Goal: Contribute content: Add original content to the website for others to see

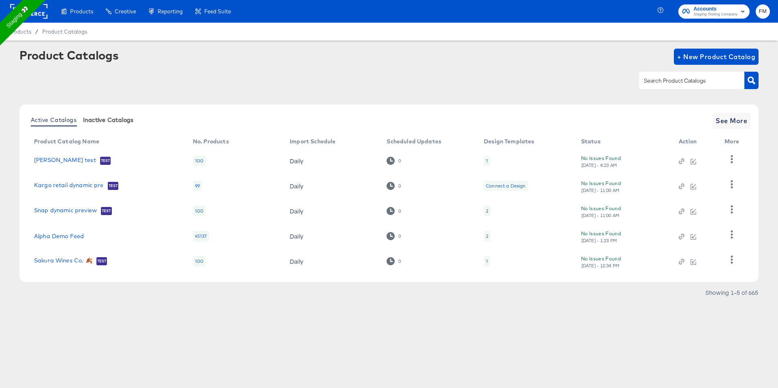
click at [104, 120] on span "Inactive Catalogs" at bounding box center [108, 120] width 51 height 6
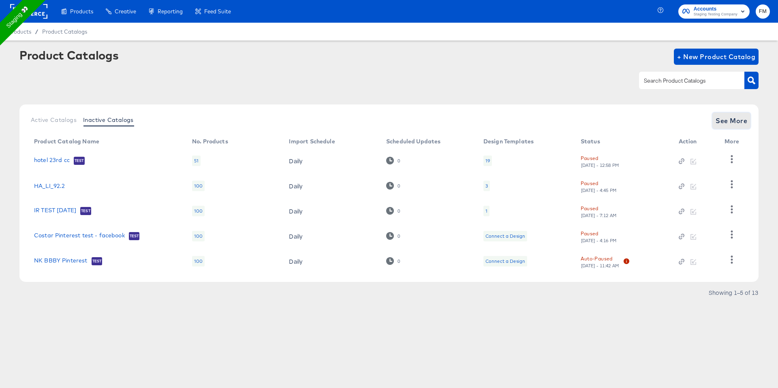
click at [739, 115] on span "See More" at bounding box center [732, 120] width 32 height 11
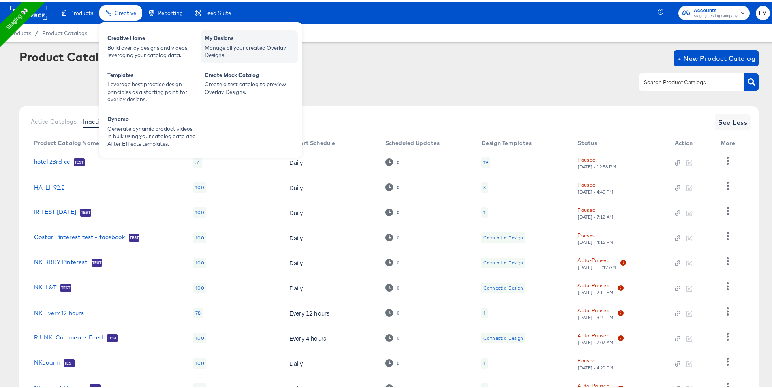
click at [217, 40] on div "My Designs" at bounding box center [249, 38] width 89 height 10
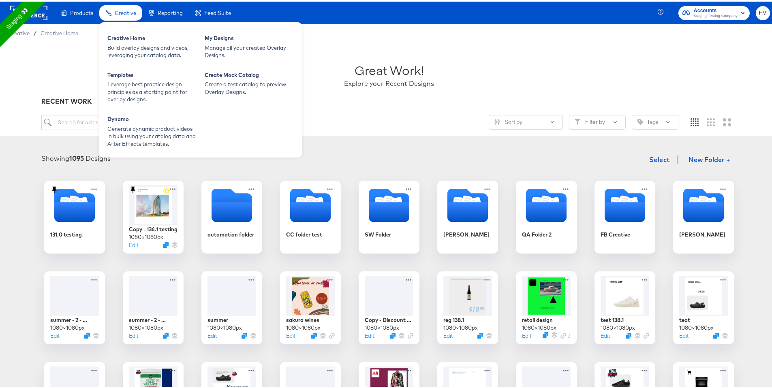
click at [122, 11] on span "Creative" at bounding box center [125, 11] width 21 height 6
click at [131, 40] on div "Creative Home" at bounding box center [151, 38] width 89 height 10
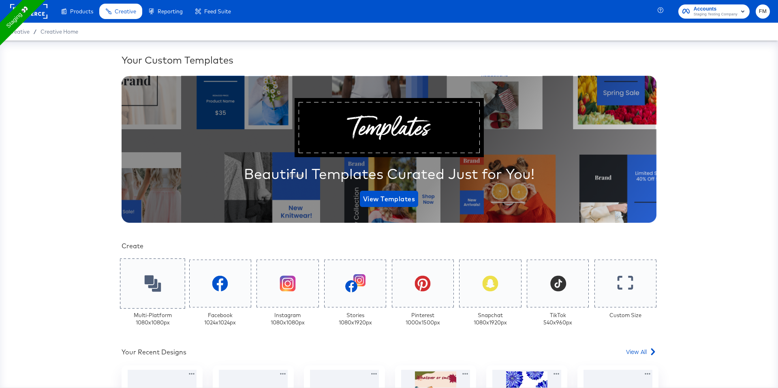
click at [144, 287] on icon at bounding box center [152, 283] width 17 height 17
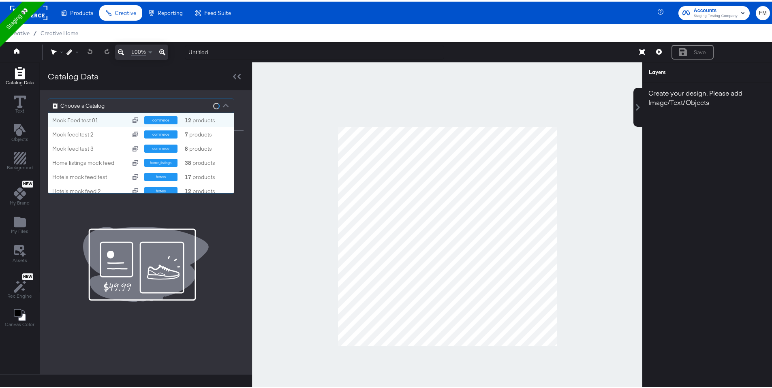
click at [113, 109] on div "Choose a Catalog" at bounding box center [141, 104] width 186 height 14
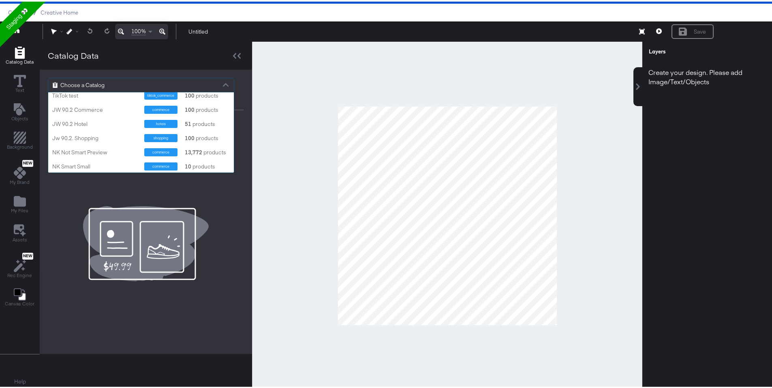
scroll to position [8629, 0]
click at [94, 109] on div "[PERSON_NAME] Test Feed" at bounding box center [95, 109] width 86 height 8
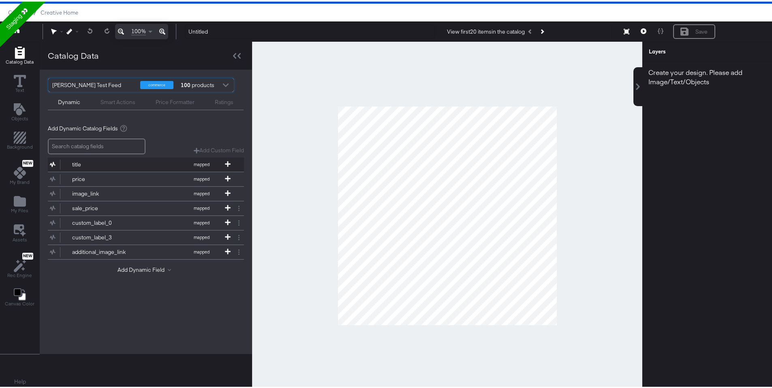
click at [231, 158] on button "title mapped" at bounding box center [141, 163] width 186 height 14
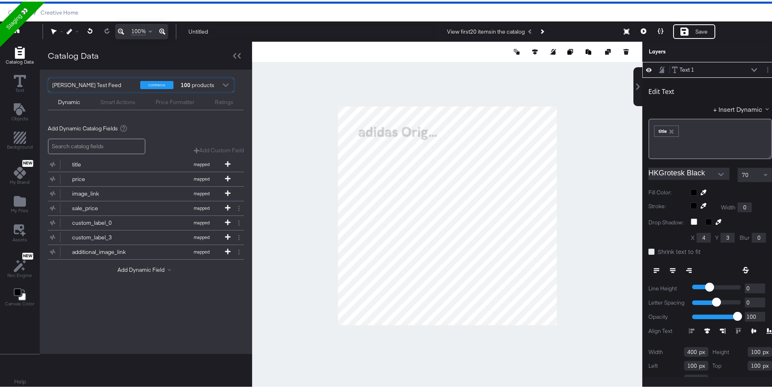
click at [648, 250] on icon at bounding box center [651, 250] width 6 height 6
click at [0, 0] on input "Shrink text to fit" at bounding box center [0, 0] width 0 height 0
click at [648, 250] on icon at bounding box center [651, 250] width 6 height 6
click at [0, 0] on input "Shrink text to fit" at bounding box center [0, 0] width 0 height 0
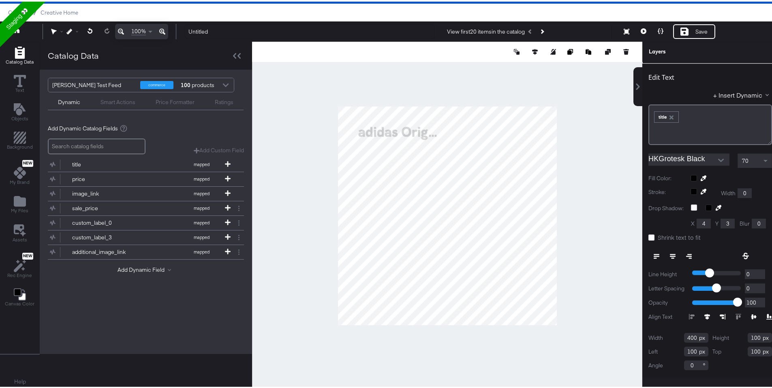
click at [689, 312] on div at bounding box center [730, 315] width 83 height 6
click at [704, 312] on icon at bounding box center [707, 315] width 6 height 6
click at [720, 312] on icon at bounding box center [723, 315] width 6 height 6
click at [689, 312] on div at bounding box center [730, 315] width 83 height 6
click at [648, 233] on icon at bounding box center [651, 236] width 6 height 6
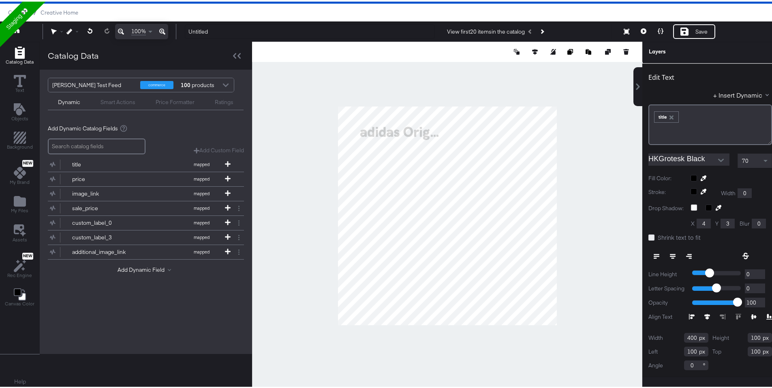
click at [0, 0] on input "Shrink text to fit" at bounding box center [0, 0] width 0 height 0
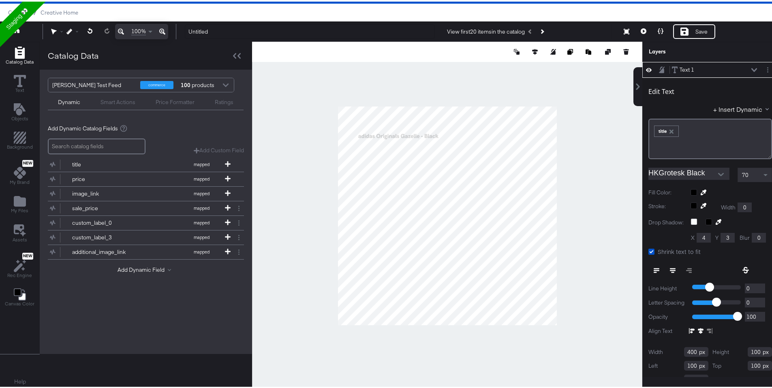
type input "306"
type input "190"
click at [228, 176] on icon at bounding box center [228, 177] width 6 height 6
type input "472"
type input "584"
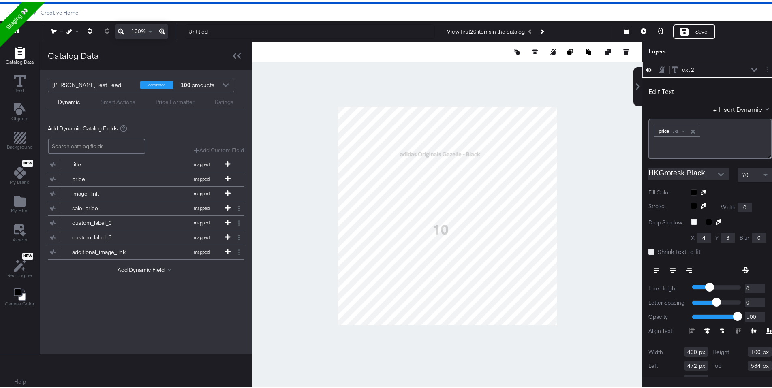
click at [648, 250] on icon at bounding box center [651, 250] width 6 height 6
click at [0, 0] on input "Shrink text to fit" at bounding box center [0, 0] width 0 height 0
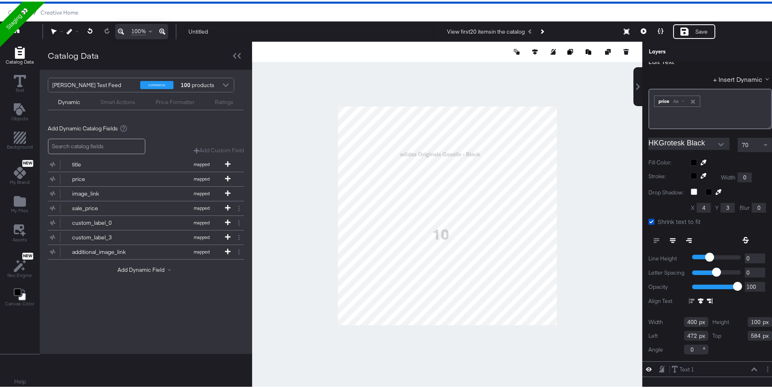
click at [689, 297] on div at bounding box center [730, 300] width 83 height 6
click at [650, 216] on label "Shrink text to fit" at bounding box center [676, 220] width 56 height 9
click at [0, 0] on input "Shrink text to fit" at bounding box center [0, 0] width 0 height 0
click at [704, 297] on icon at bounding box center [707, 300] width 6 height 6
click at [648, 217] on icon at bounding box center [651, 220] width 6 height 6
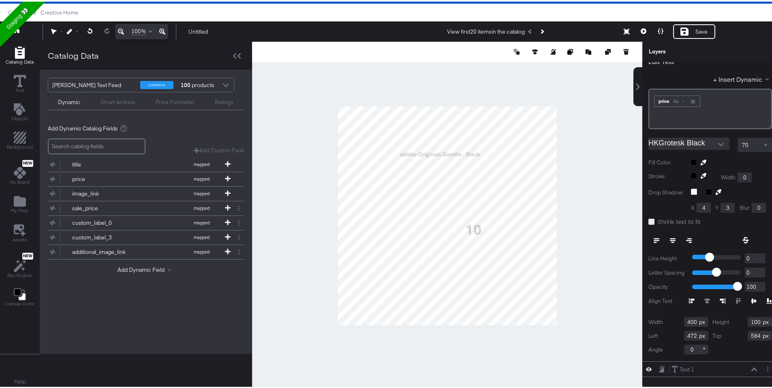
click at [0, 0] on input "Shrink text to fit" at bounding box center [0, 0] width 0 height 0
type input "332"
type input "482"
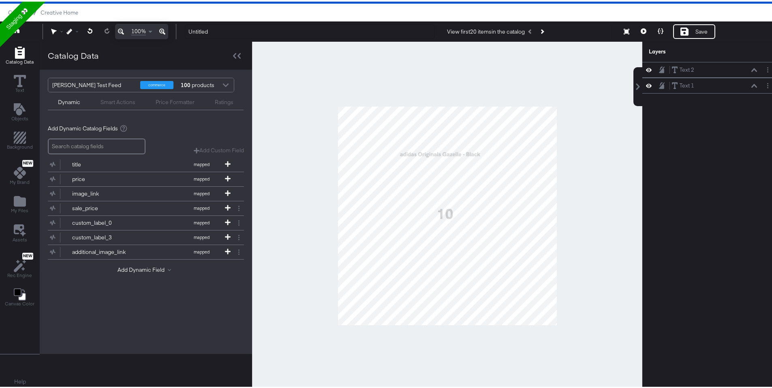
scroll to position [0, 0]
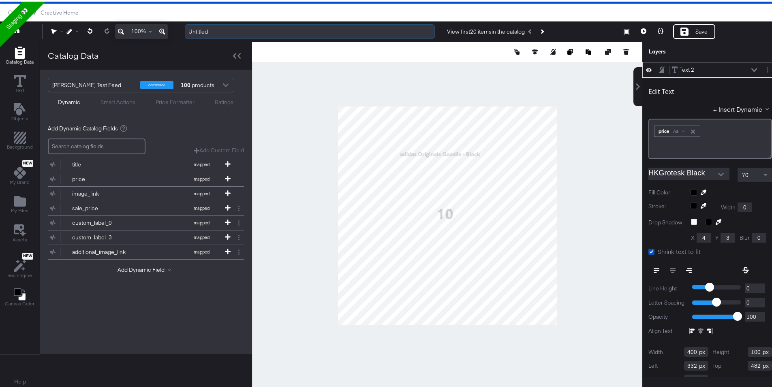
click at [367, 30] on input "Untitled" at bounding box center [310, 30] width 250 height 15
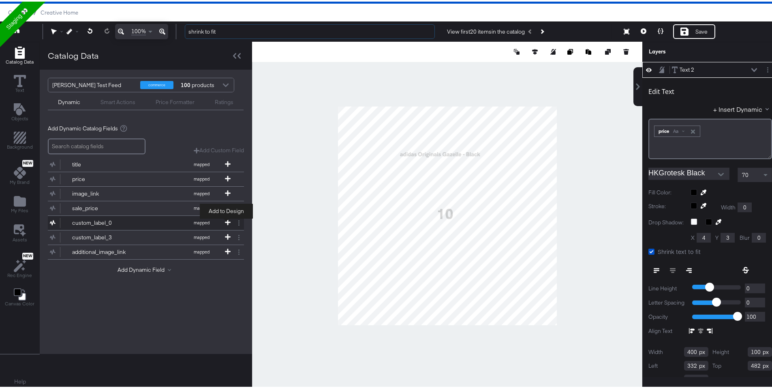
click at [225, 225] on span at bounding box center [228, 221] width 8 height 7
type input "shrink to fit"
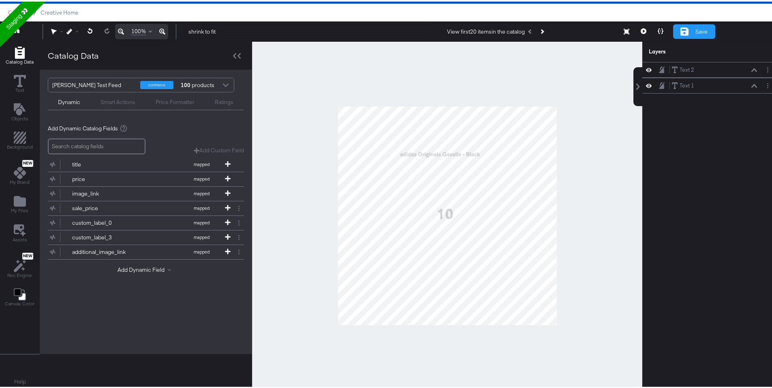
click at [675, 34] on div "Save" at bounding box center [694, 30] width 42 height 15
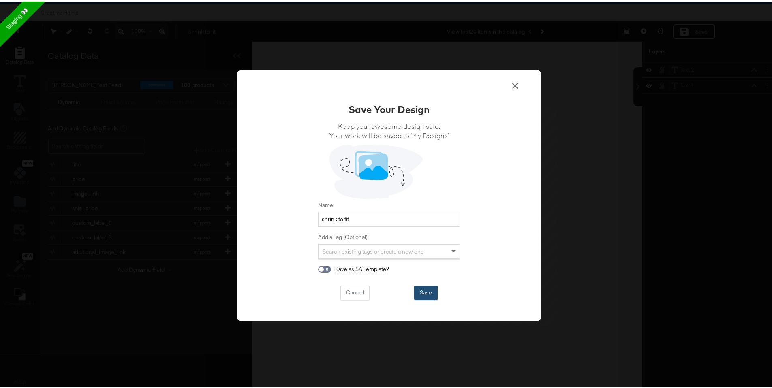
click at [428, 295] on button "Save" at bounding box center [426, 291] width 24 height 15
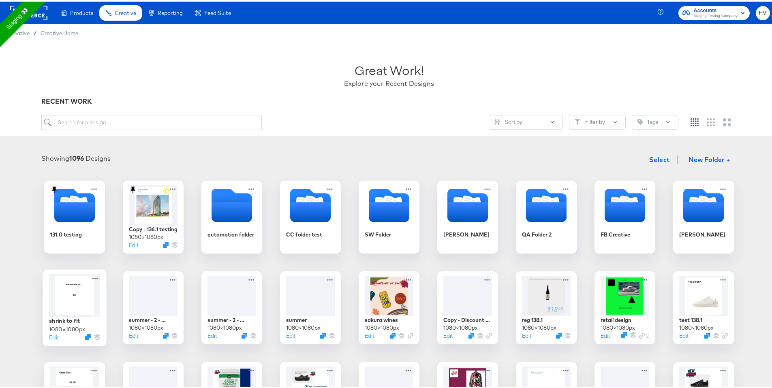
click at [68, 290] on div at bounding box center [74, 294] width 51 height 43
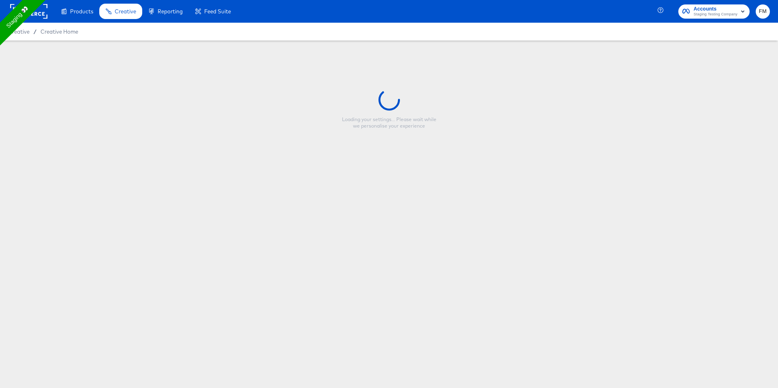
type input "shrink to fit"
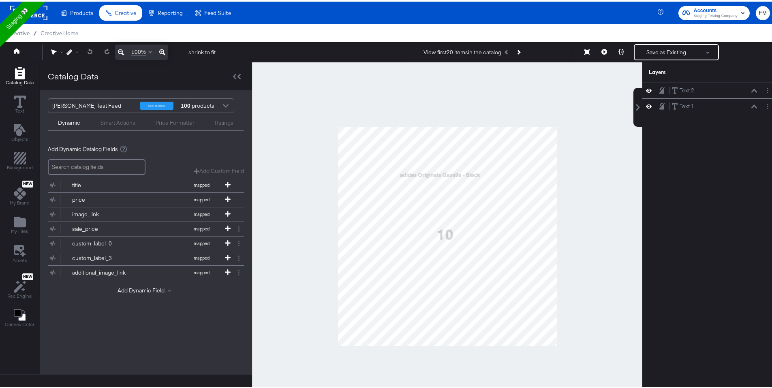
click at [42, 11] on rect at bounding box center [28, 11] width 37 height 15
